Goal: Information Seeking & Learning: Learn about a topic

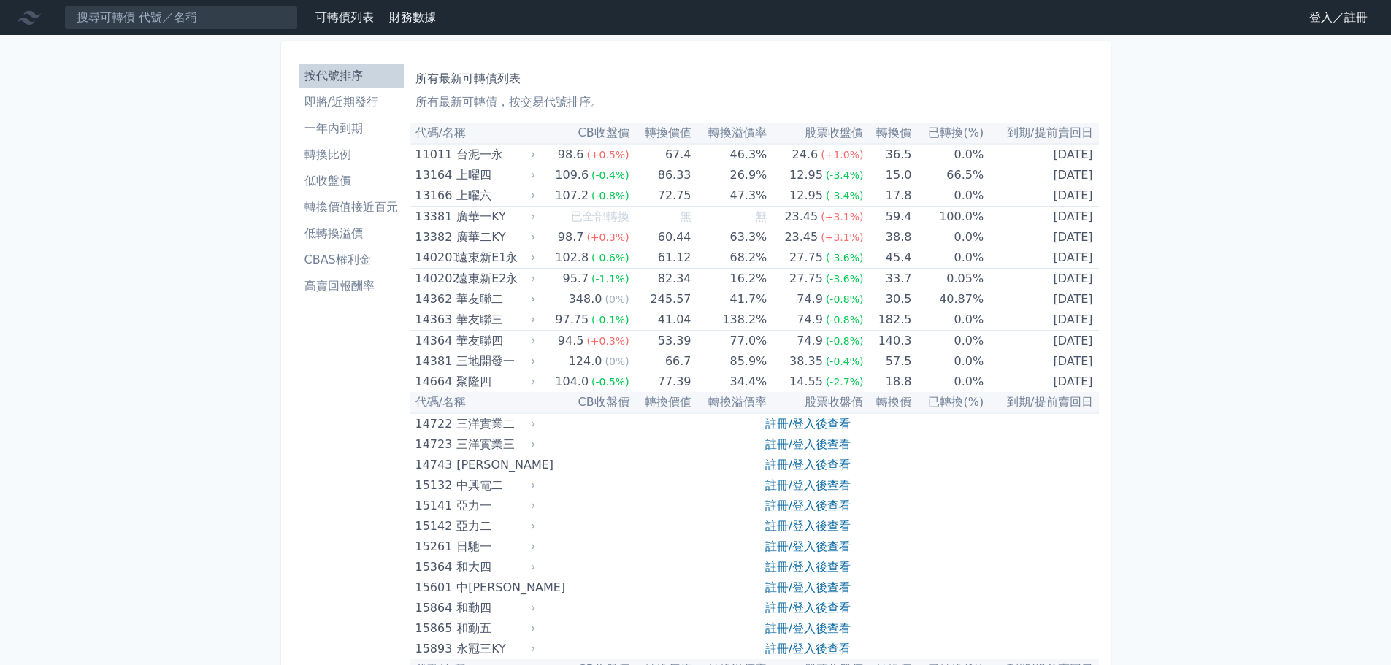
click at [344, 109] on li "即將/近期發行" at bounding box center [351, 102] width 105 height 18
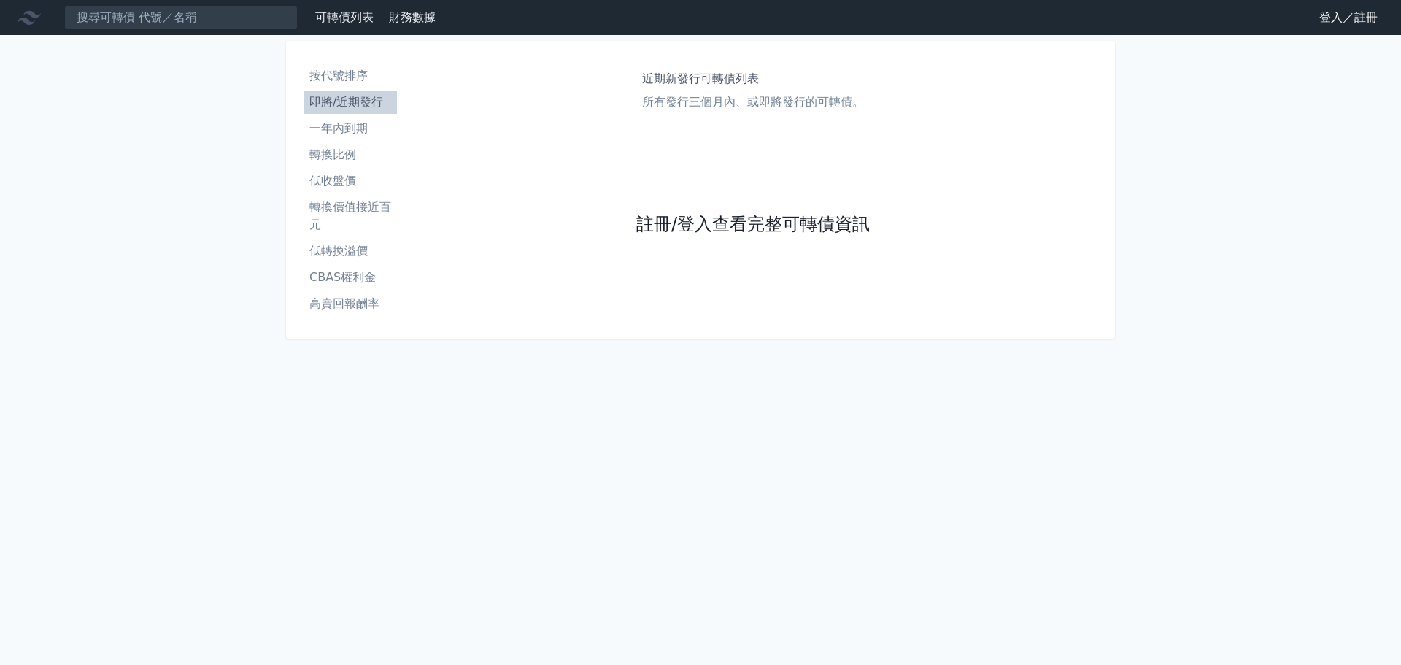
click at [717, 223] on link "註冊/登入查看完整可轉債資訊" at bounding box center [754, 224] width 234 height 23
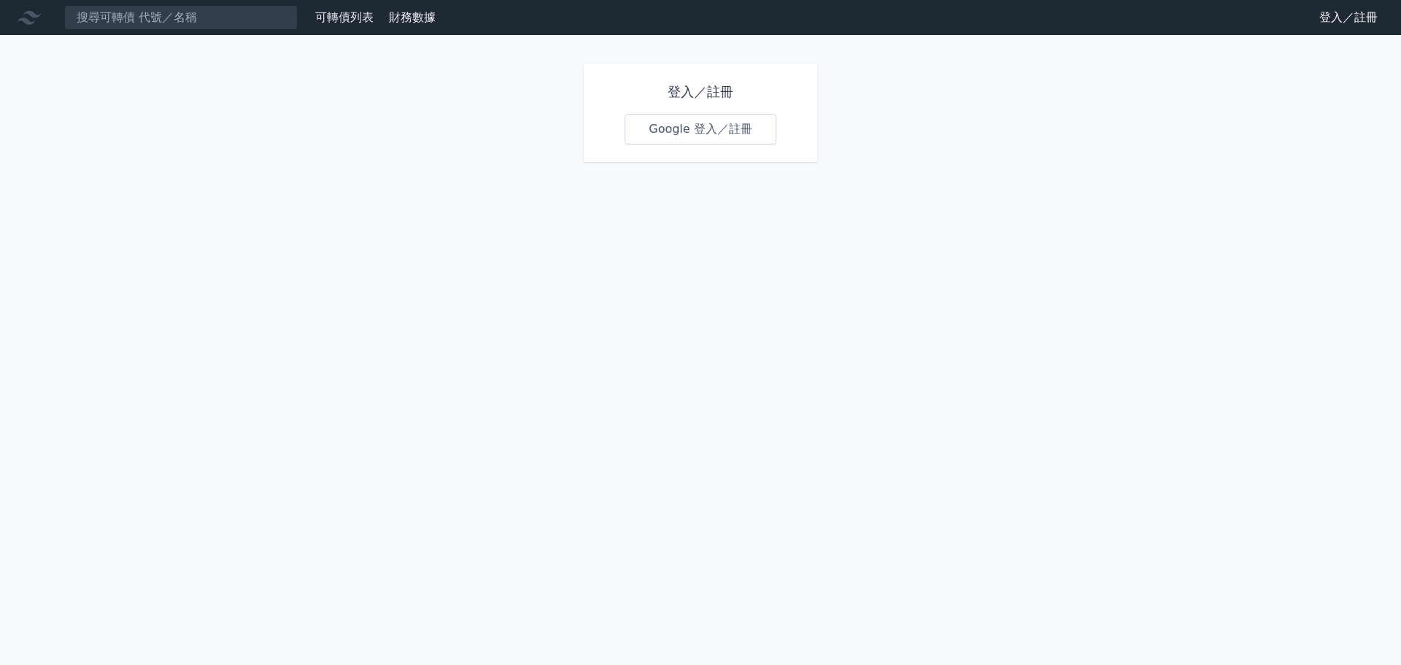
click at [707, 126] on link "Google 登入／註冊" at bounding box center [701, 129] width 152 height 31
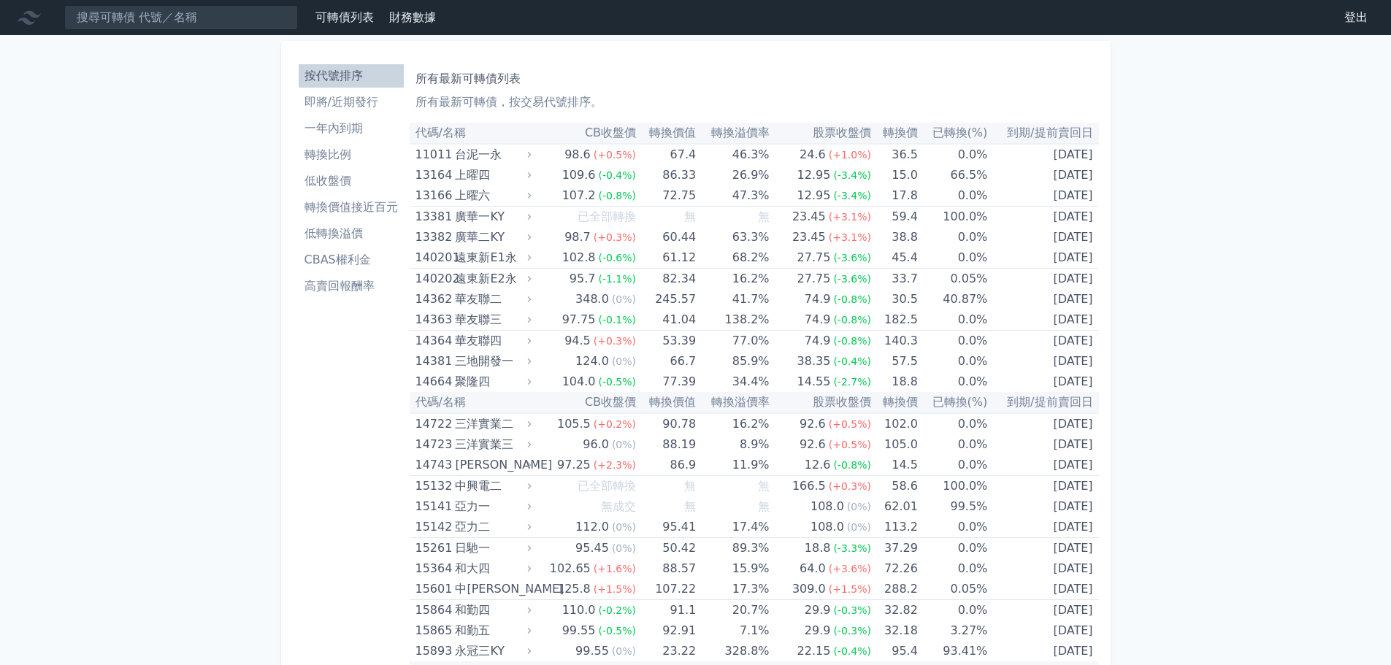
click at [310, 107] on li "即將/近期發行" at bounding box center [351, 102] width 105 height 18
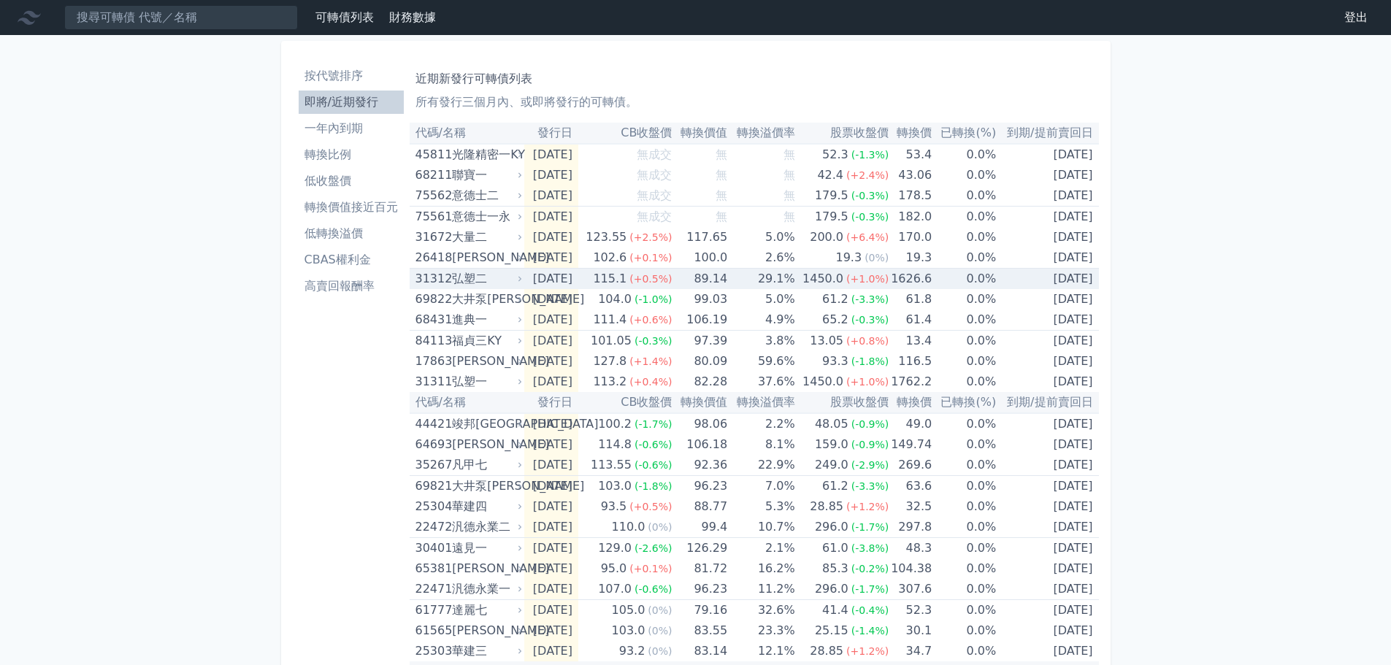
click at [530, 269] on td "[DATE]" at bounding box center [551, 279] width 54 height 21
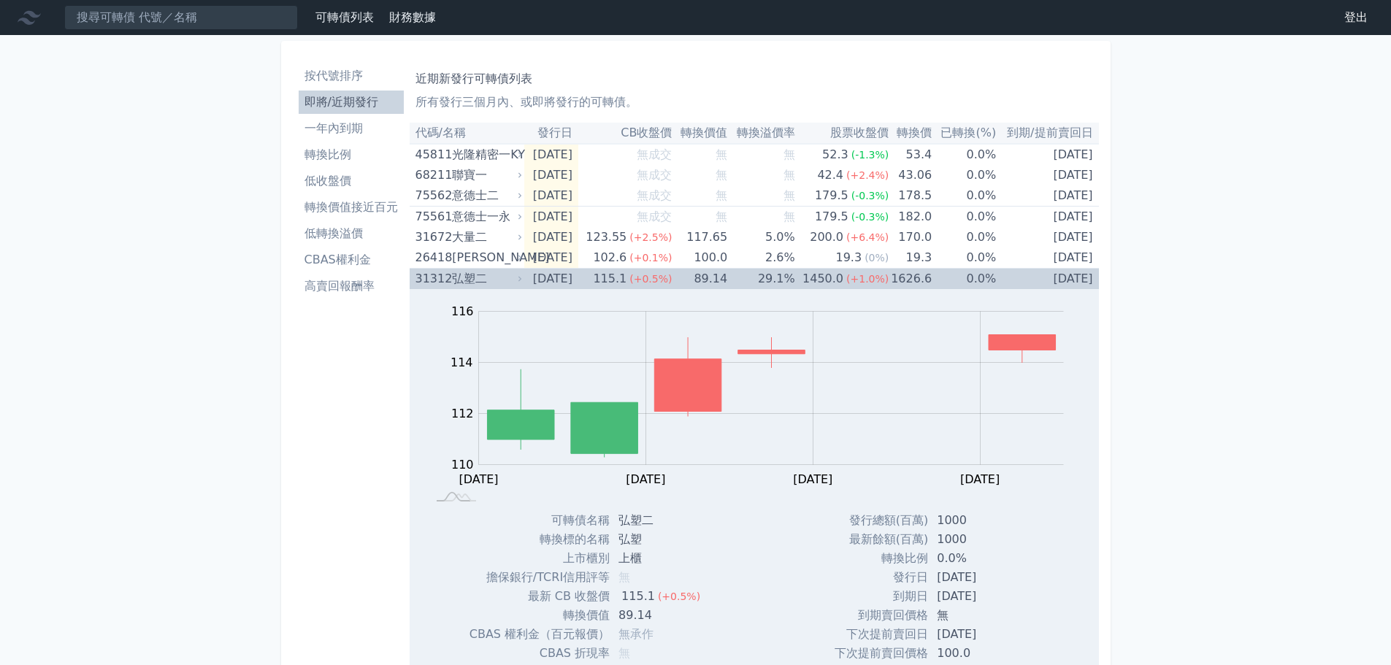
click at [727, 274] on td "89.14" at bounding box center [699, 279] width 55 height 21
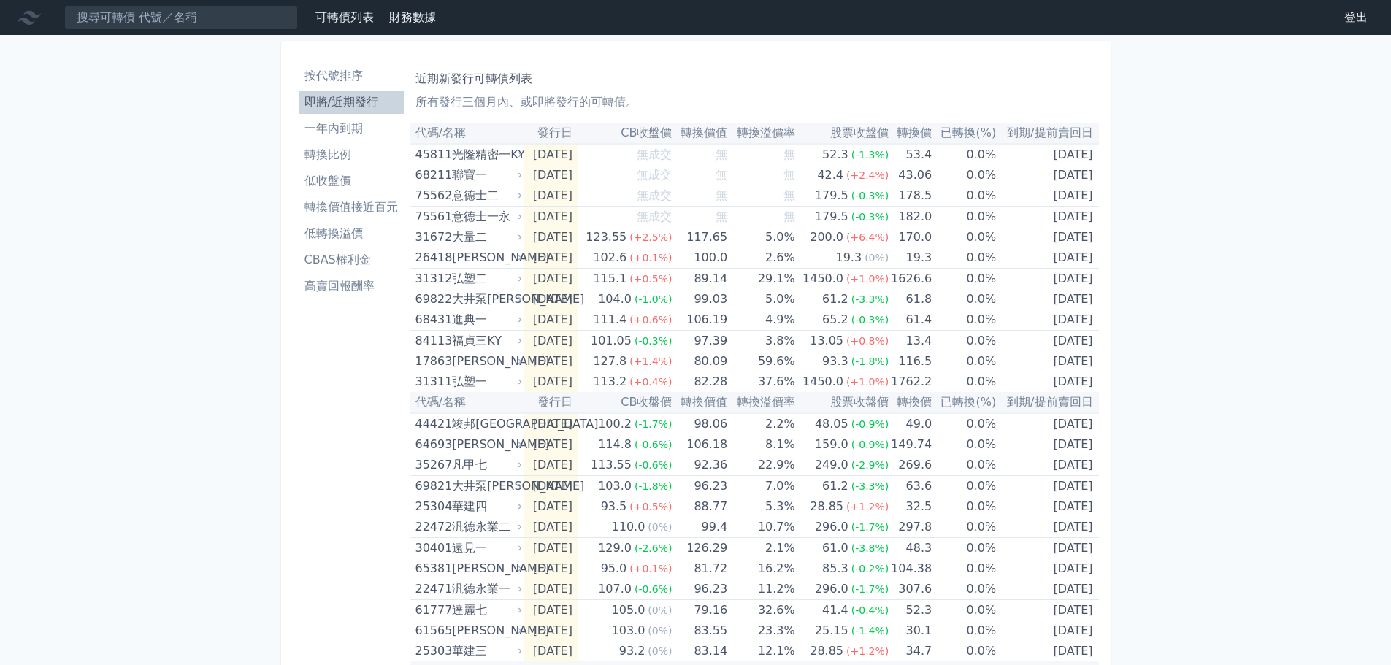
click at [340, 126] on li "一年內到期" at bounding box center [351, 129] width 105 height 18
